Goal: Information Seeking & Learning: Learn about a topic

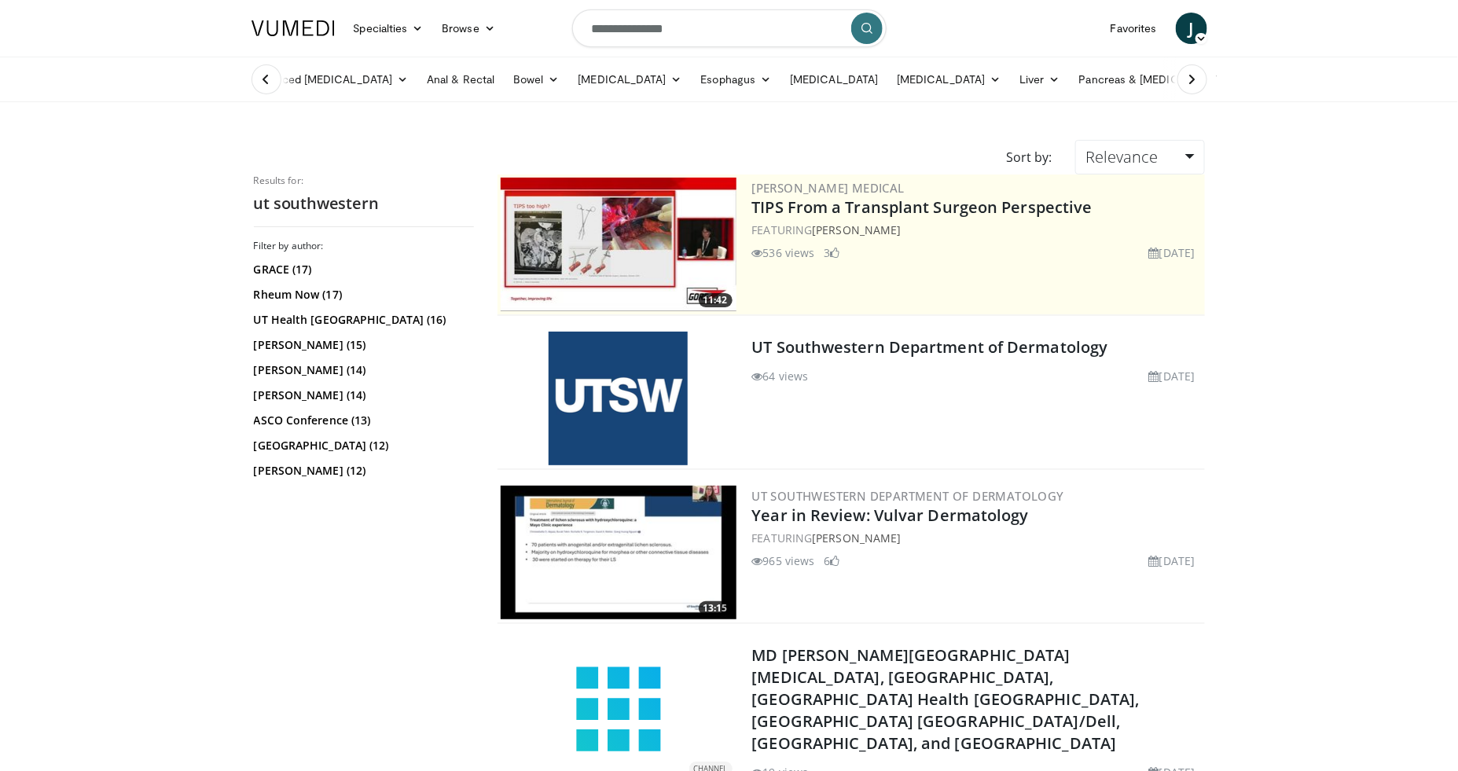
click at [714, 33] on input "**********" at bounding box center [729, 28] width 314 height 38
type input "********"
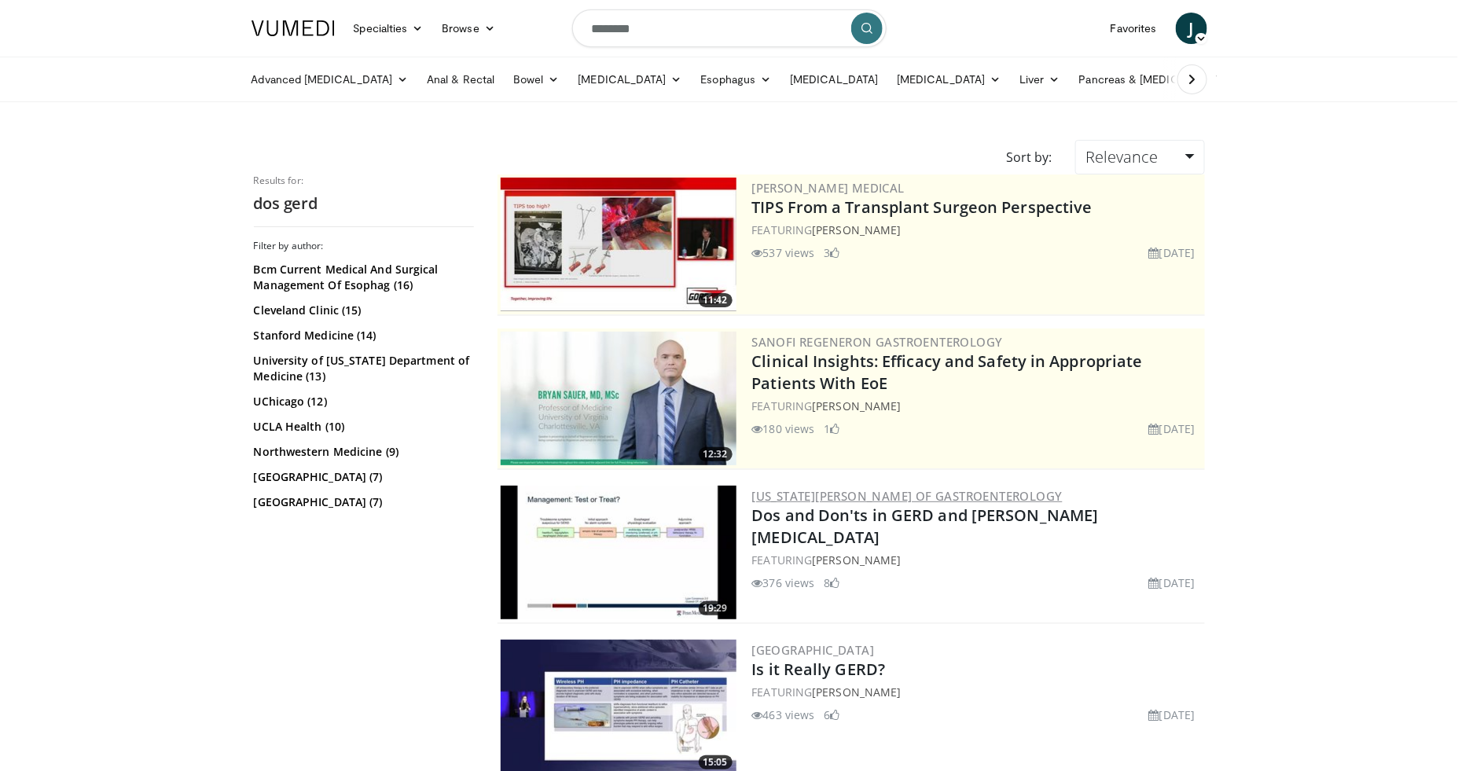
click at [918, 494] on link "[US_STATE][PERSON_NAME] of Gastroenterology" at bounding box center [907, 496] width 311 height 16
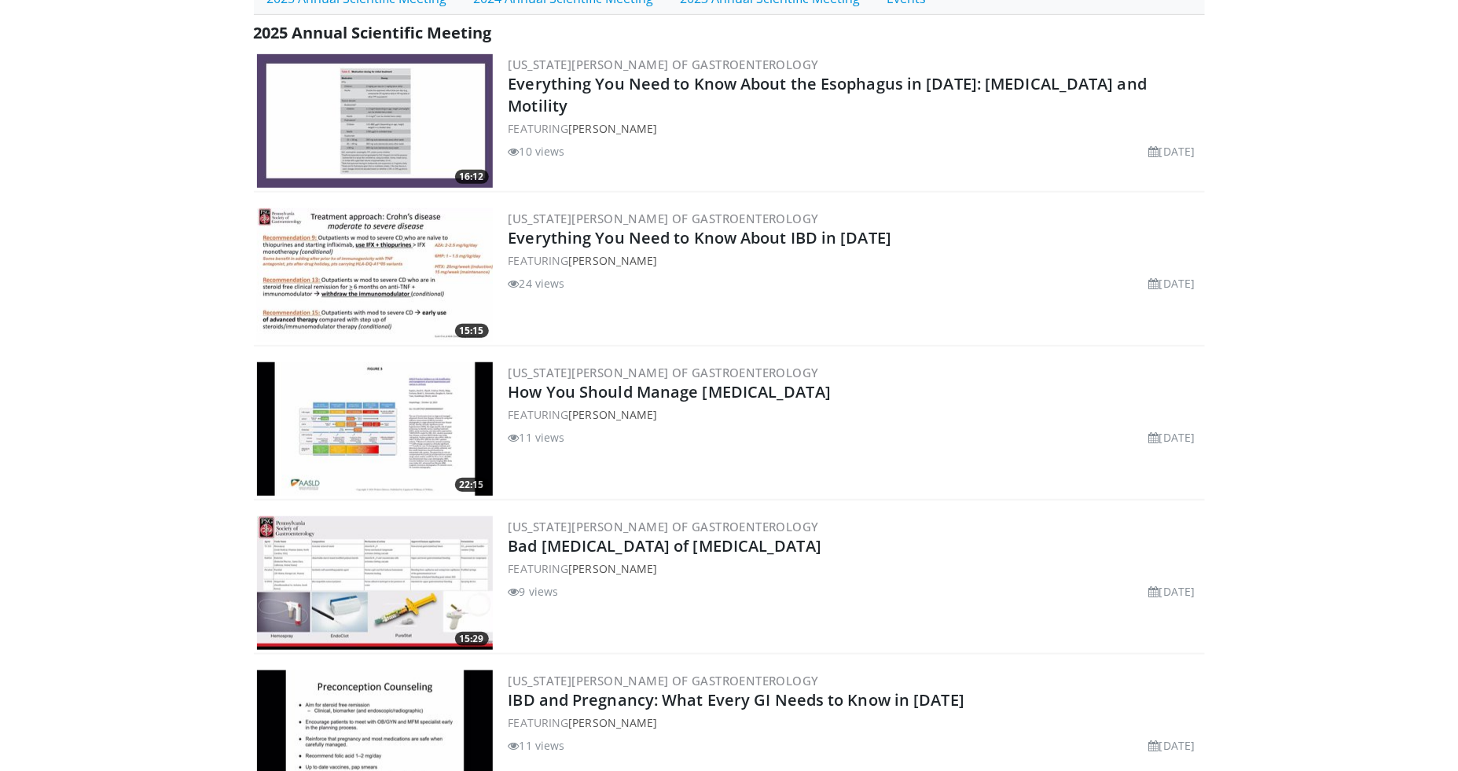
scroll to position [326, 0]
